Goal: Information Seeking & Learning: Learn about a topic

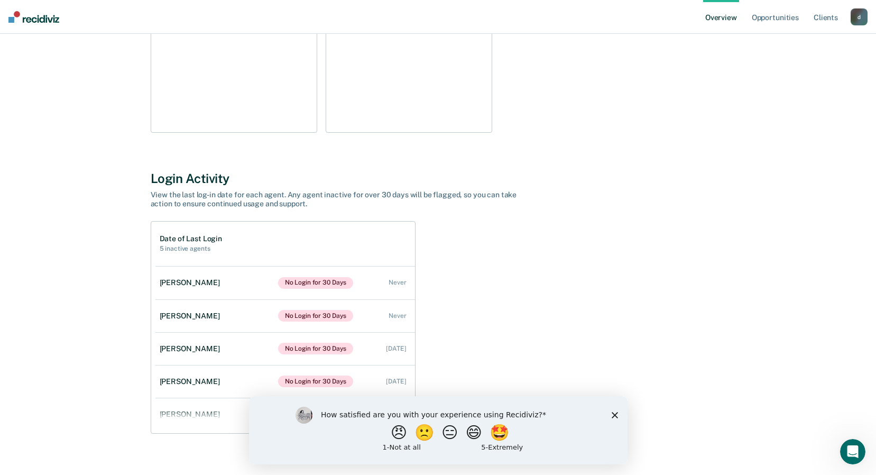
scroll to position [250, 0]
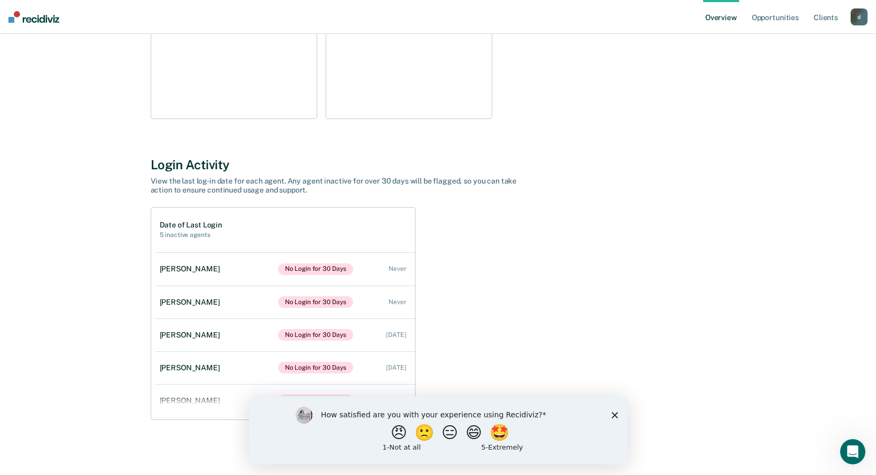
click at [614, 417] on icon "Close survey" at bounding box center [614, 414] width 6 height 6
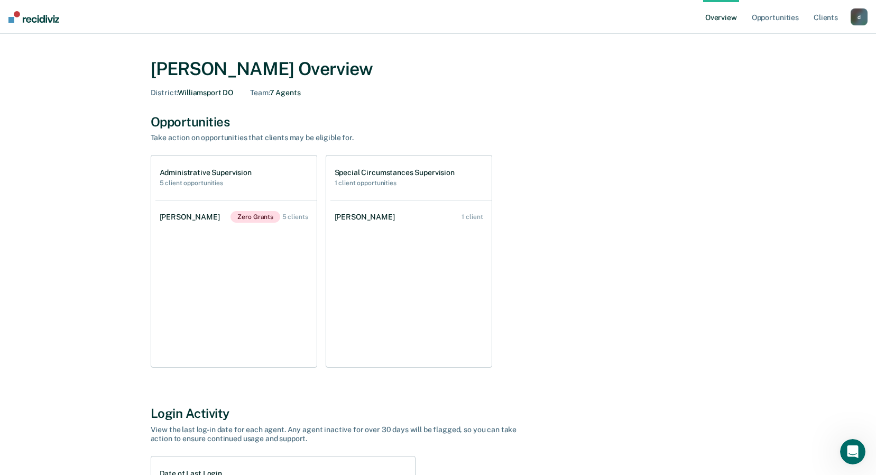
scroll to position [0, 0]
click at [775, 19] on link "Opportunities" at bounding box center [775, 17] width 51 height 34
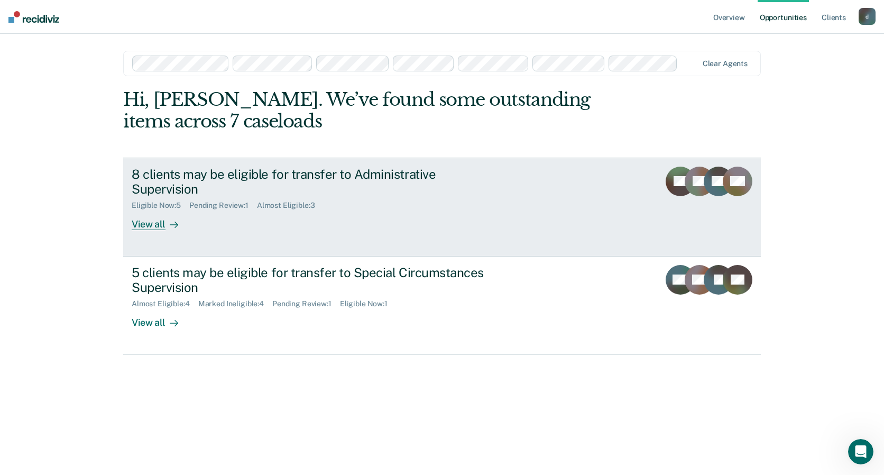
click at [137, 223] on div "View all" at bounding box center [161, 220] width 59 height 21
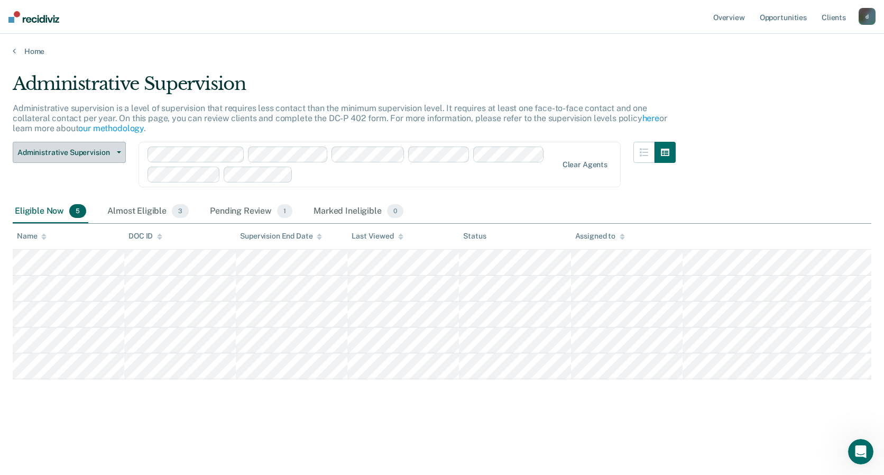
click at [118, 157] on button "Administrative Supervision" at bounding box center [69, 152] width 113 height 21
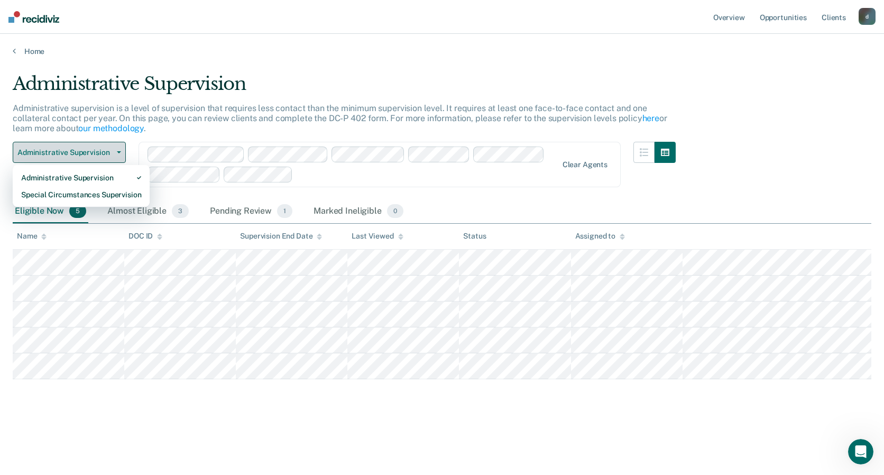
click at [118, 156] on button "Administrative Supervision" at bounding box center [69, 152] width 113 height 21
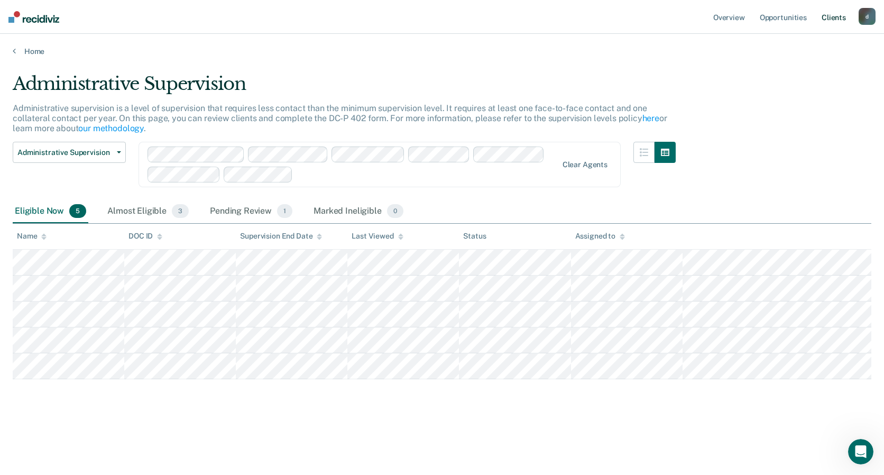
click at [827, 19] on link "Client s" at bounding box center [834, 17] width 29 height 34
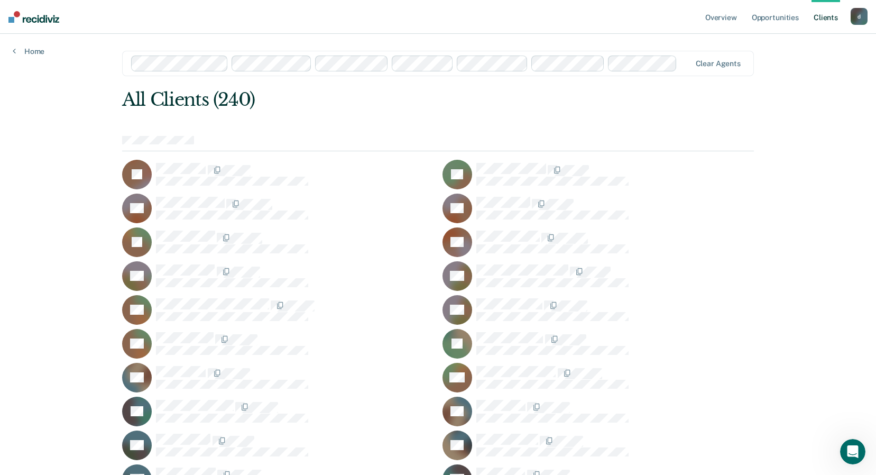
click at [857, 19] on div "d" at bounding box center [859, 16] width 17 height 17
click at [726, 16] on link "Overview" at bounding box center [721, 17] width 36 height 34
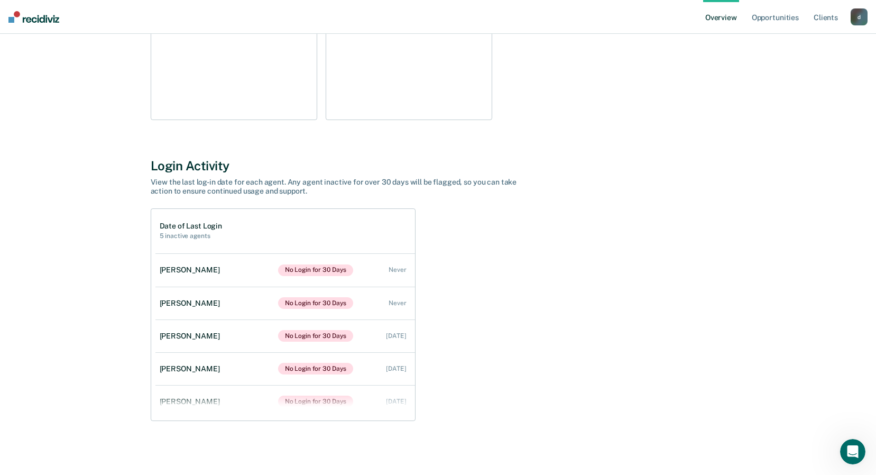
scroll to position [250, 0]
